Goal: Information Seeking & Learning: Learn about a topic

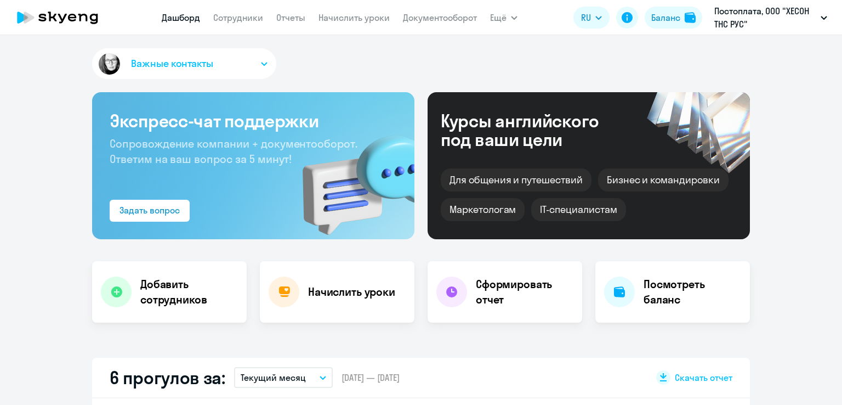
select select "30"
click at [238, 20] on link "Сотрудники" at bounding box center [238, 17] width 50 height 11
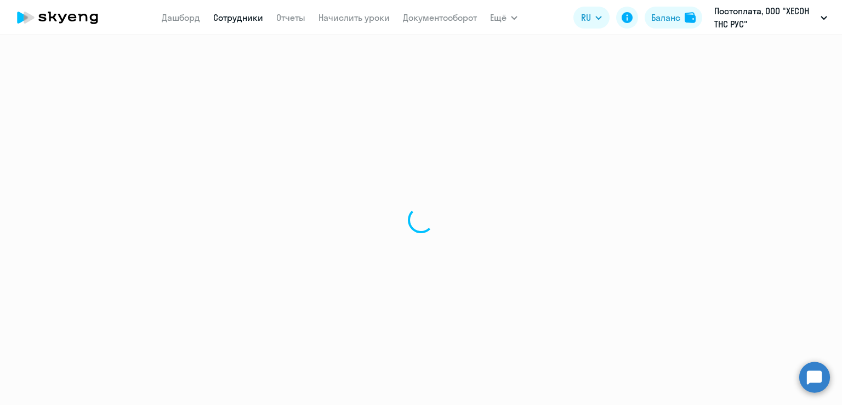
select select "30"
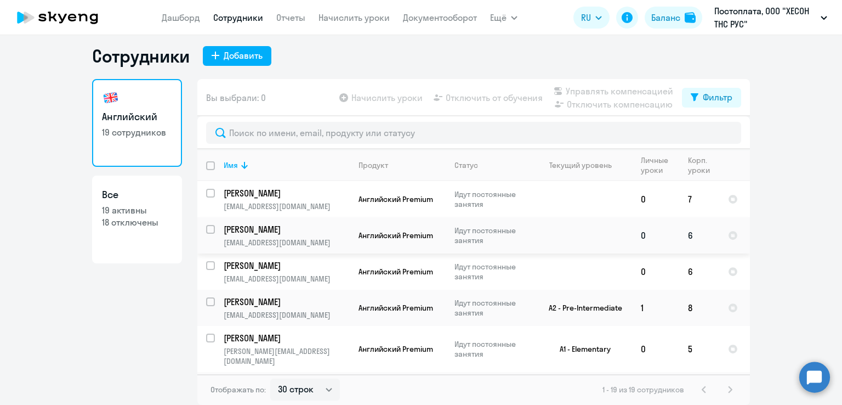
click at [311, 231] on p "[PERSON_NAME]" at bounding box center [286, 229] width 124 height 12
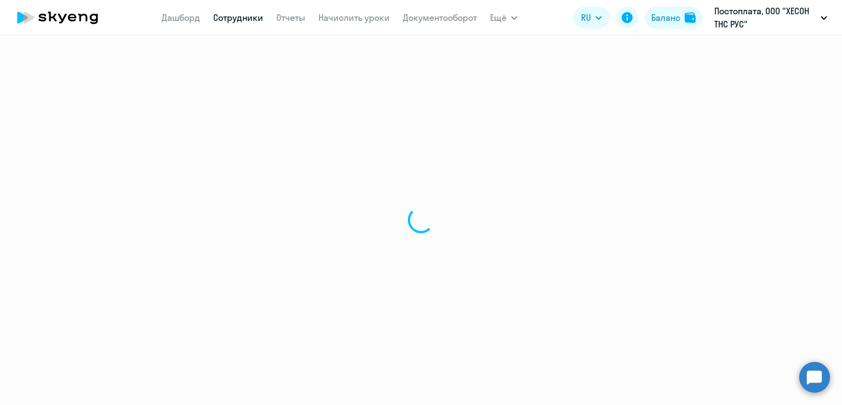
select select "english"
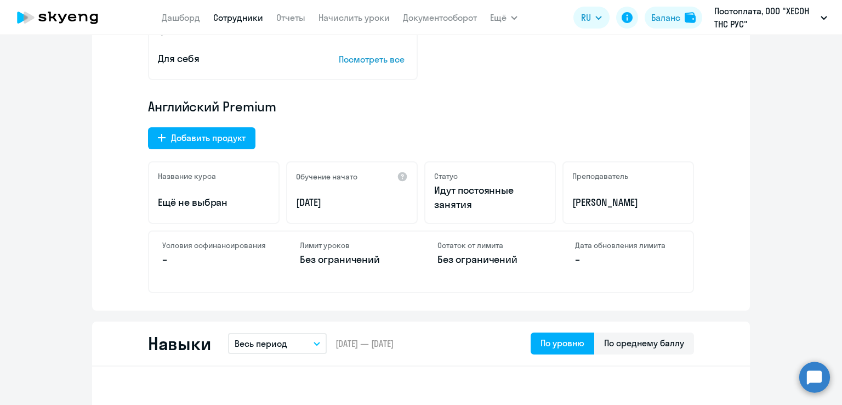
scroll to position [329, 0]
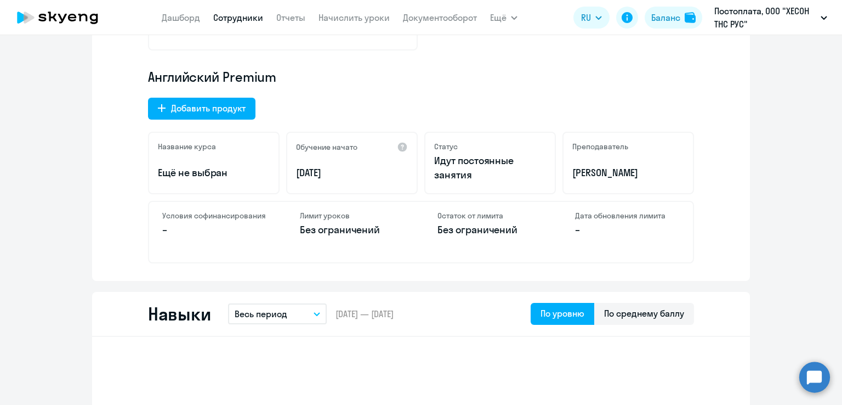
click at [469, 90] on div "Английский Premium Добавить продукт Название курса Ещё не выбран Обучение начат…" at bounding box center [421, 165] width 546 height 195
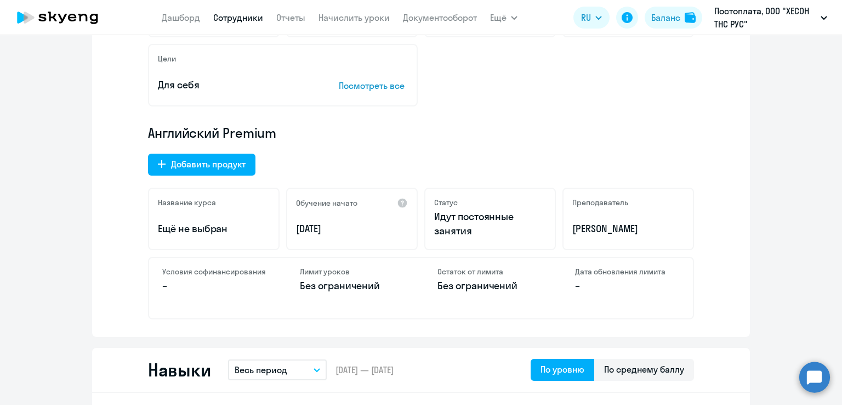
scroll to position [0, 0]
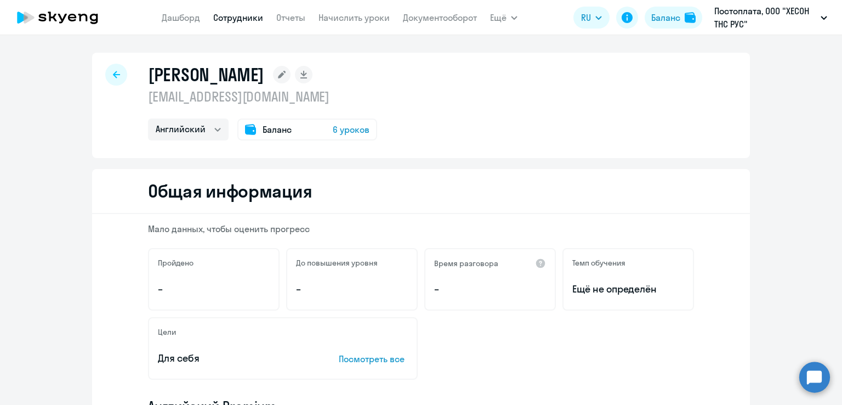
select select "30"
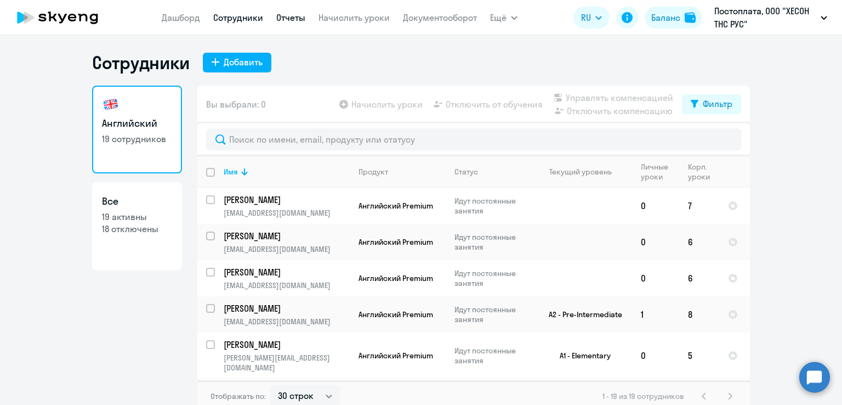
click at [293, 18] on link "Отчеты" at bounding box center [290, 17] width 29 height 11
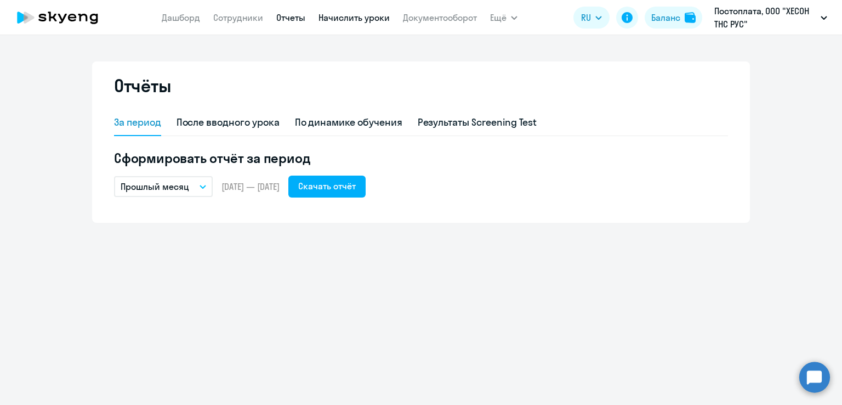
click at [358, 20] on link "Начислить уроки" at bounding box center [354, 17] width 71 height 11
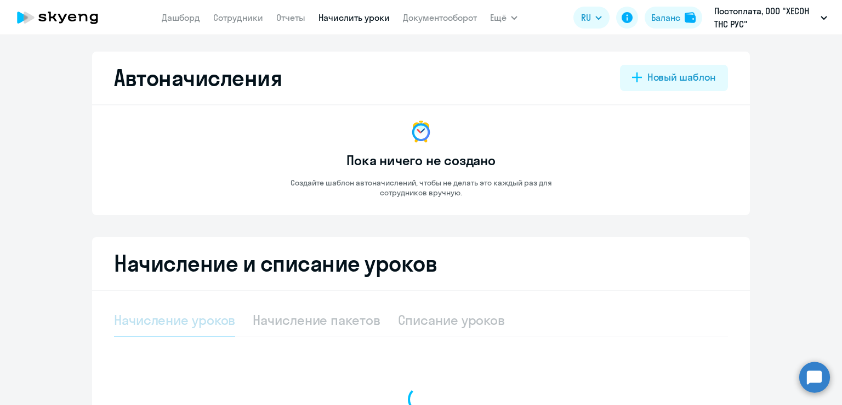
select select "10"
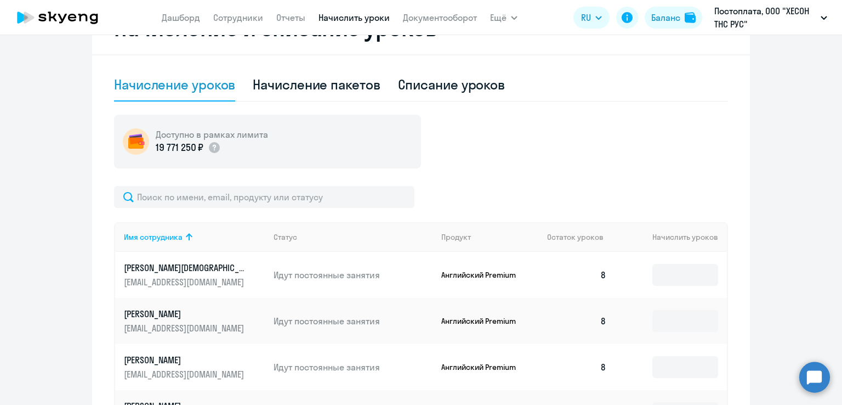
scroll to position [219, 0]
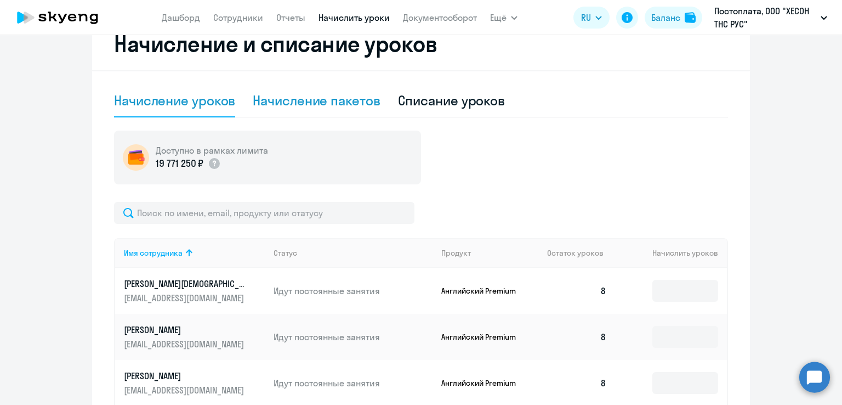
click at [313, 106] on div "Начисление пакетов" at bounding box center [316, 101] width 127 height 18
select select "10"
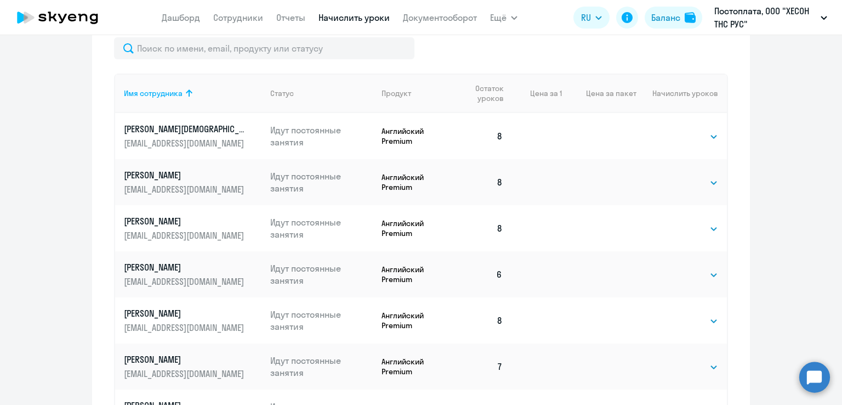
scroll to position [55, 0]
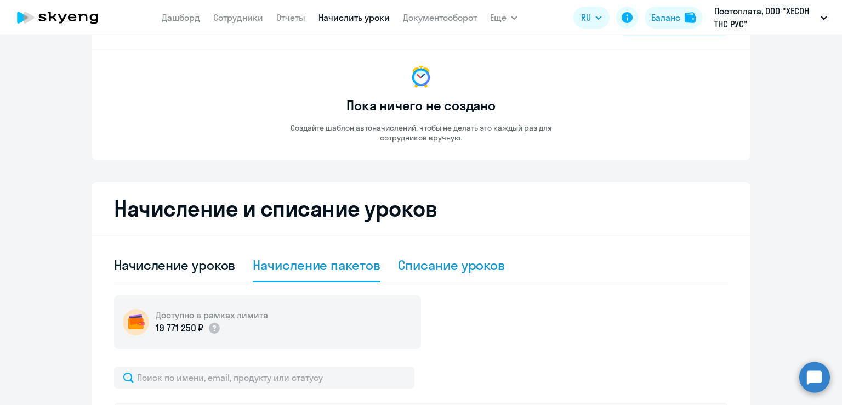
click at [458, 265] on div "Списание уроков" at bounding box center [451, 265] width 107 height 18
select select "10"
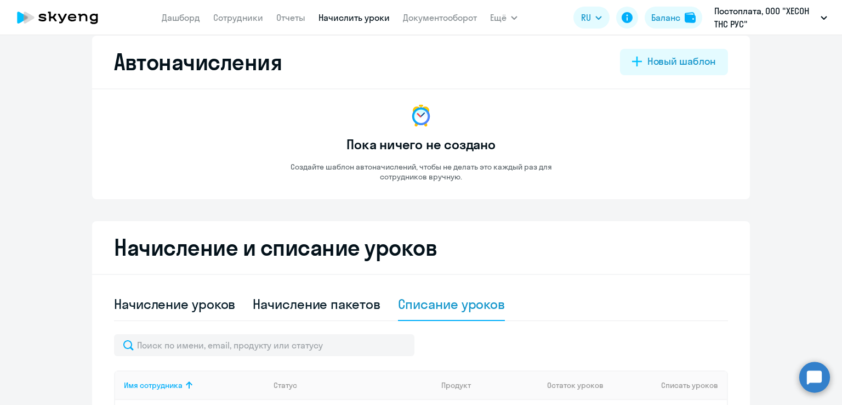
scroll to position [0, 0]
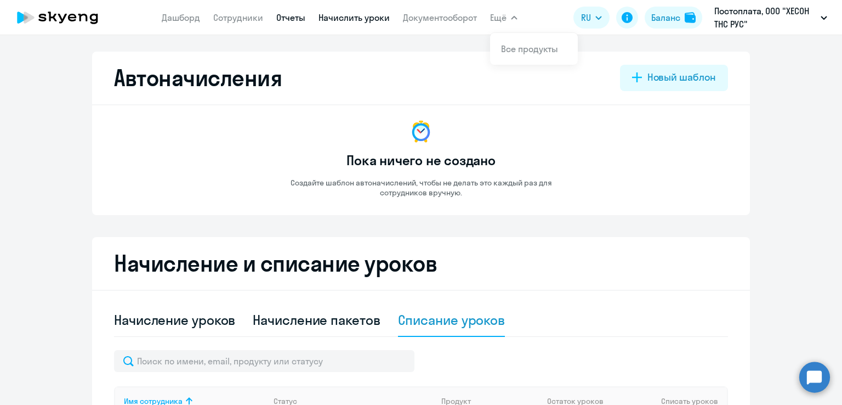
click at [294, 16] on link "Отчеты" at bounding box center [290, 17] width 29 height 11
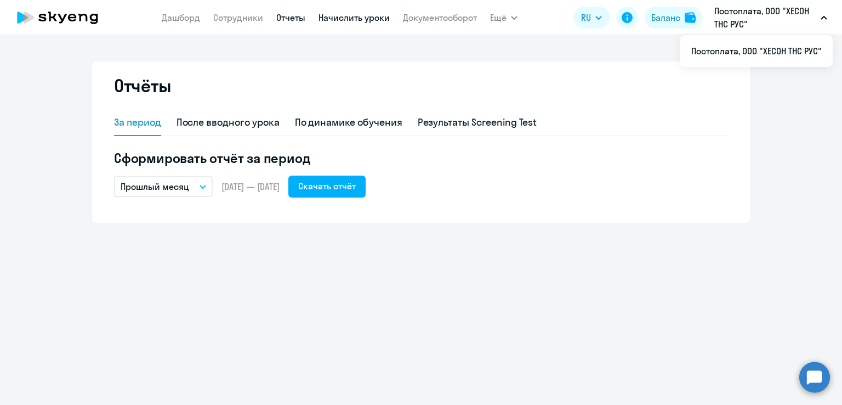
click at [367, 19] on link "Начислить уроки" at bounding box center [354, 17] width 71 height 11
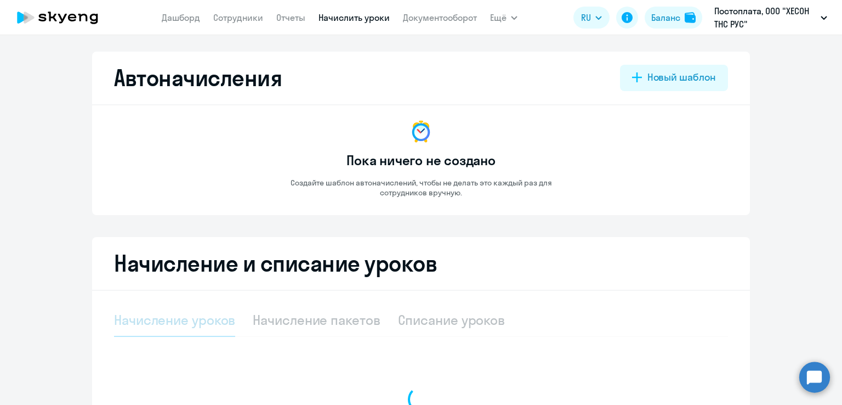
select select "10"
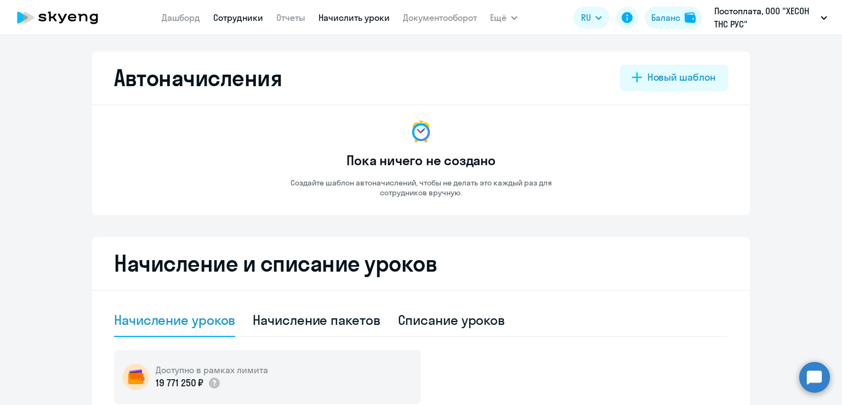
click at [243, 22] on link "Сотрудники" at bounding box center [238, 17] width 50 height 11
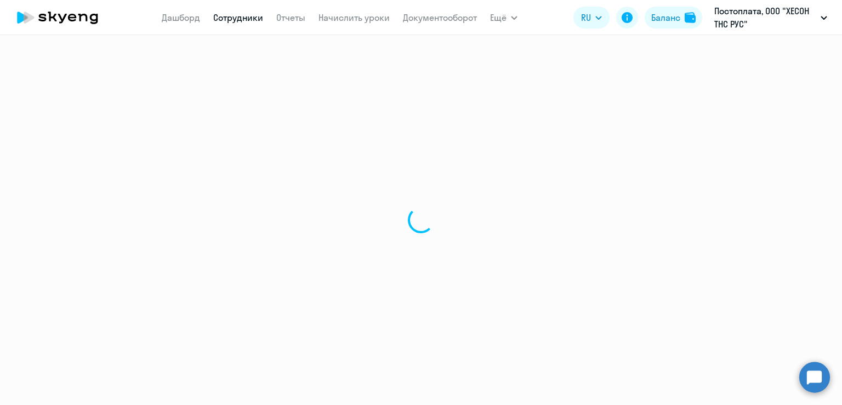
select select "30"
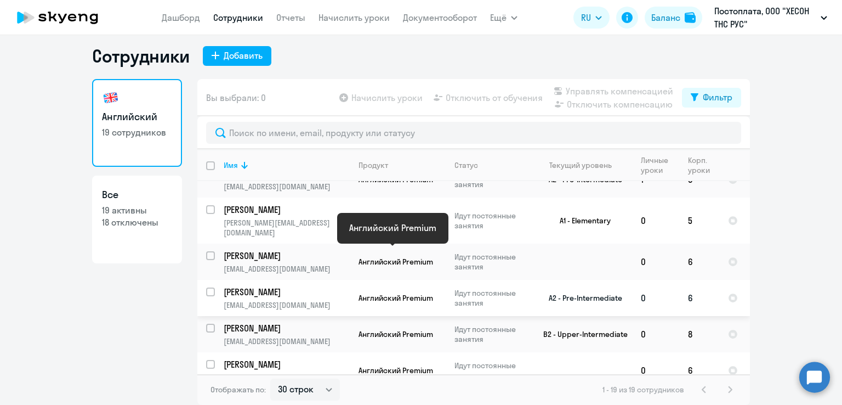
scroll to position [110, 0]
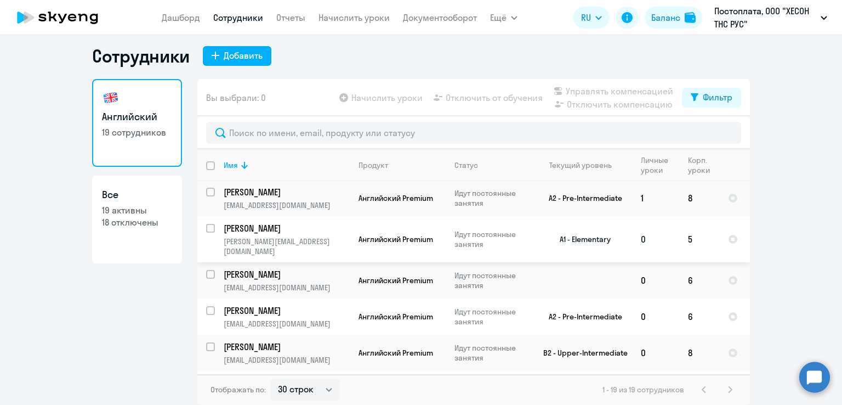
click at [480, 235] on p "Идут постоянные занятия" at bounding box center [492, 239] width 75 height 20
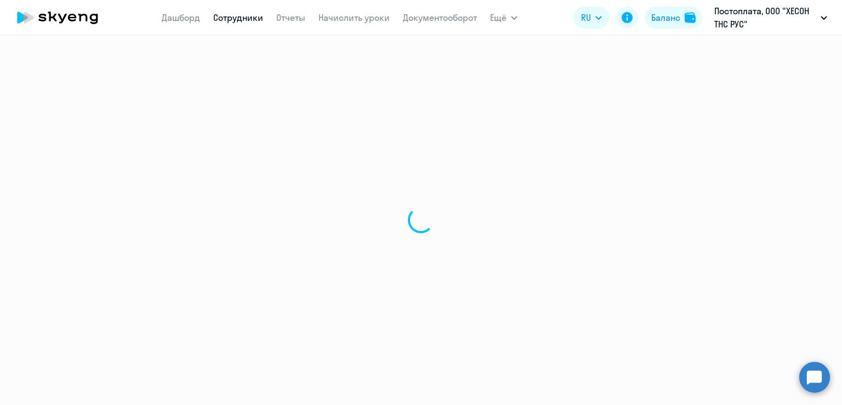
select select "english"
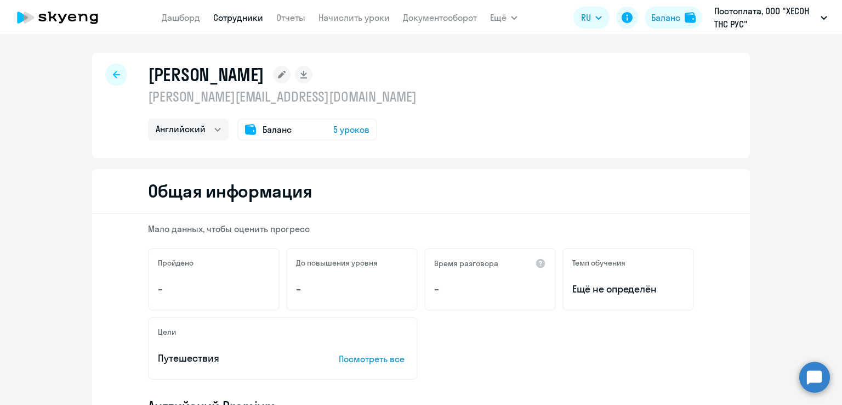
click at [226, 20] on link "Сотрудники" at bounding box center [238, 17] width 50 height 11
select select "30"
